Goal: Navigation & Orientation: Find specific page/section

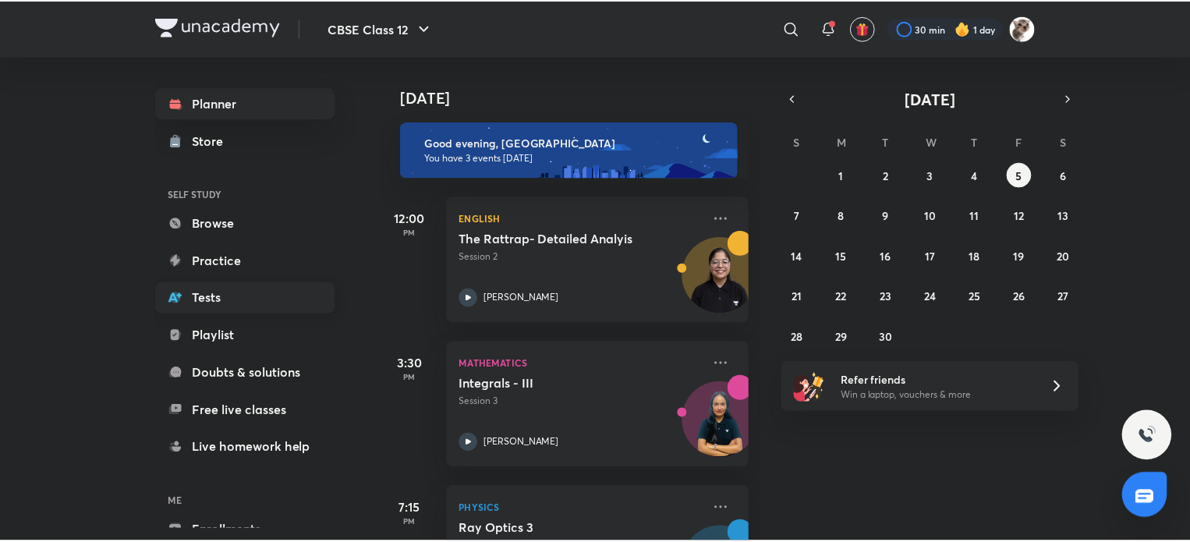
scroll to position [84, 0]
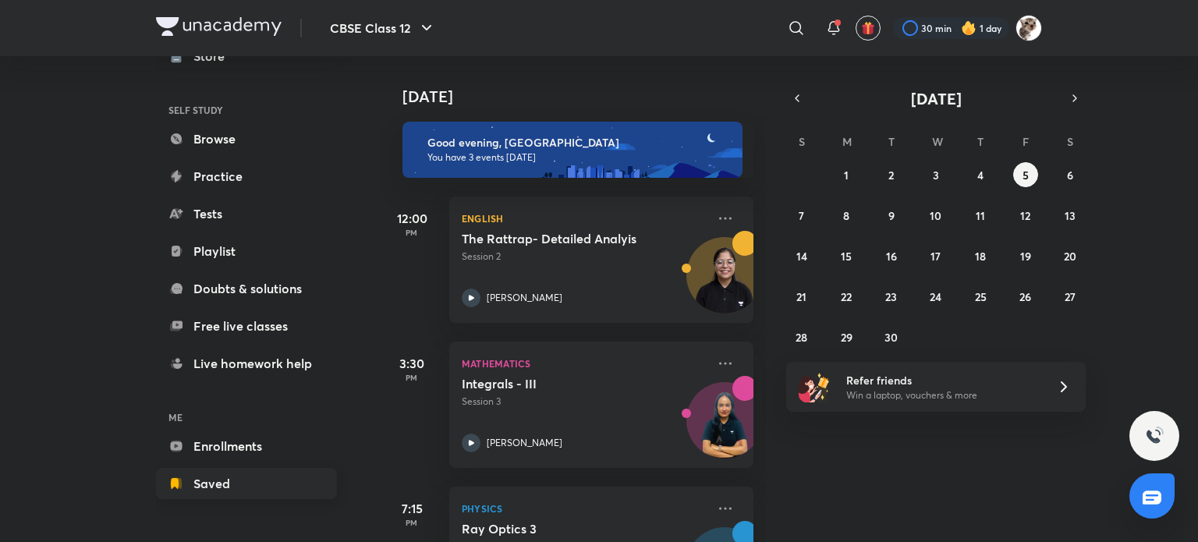
click at [282, 472] on link "Saved" at bounding box center [246, 483] width 181 height 31
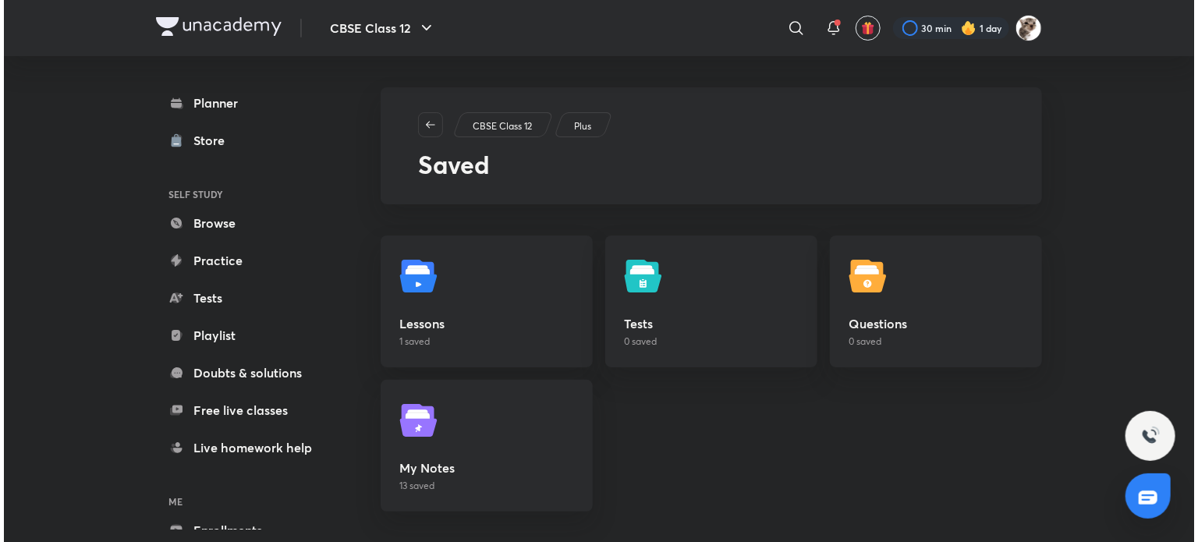
scroll to position [16, 0]
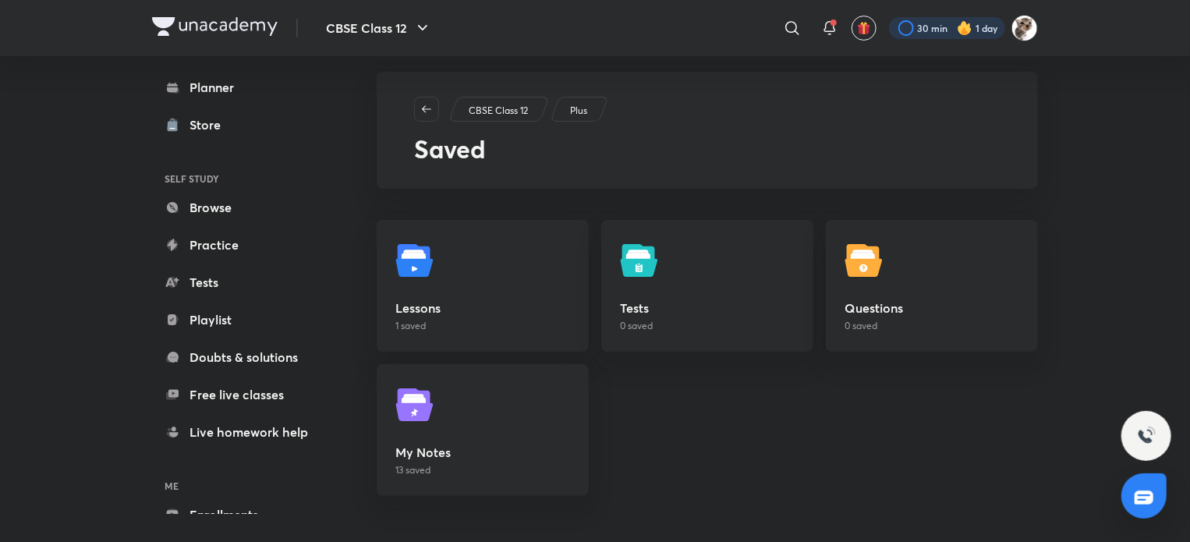
click at [907, 32] on div at bounding box center [947, 28] width 116 height 22
